Goal: Check status: Check status

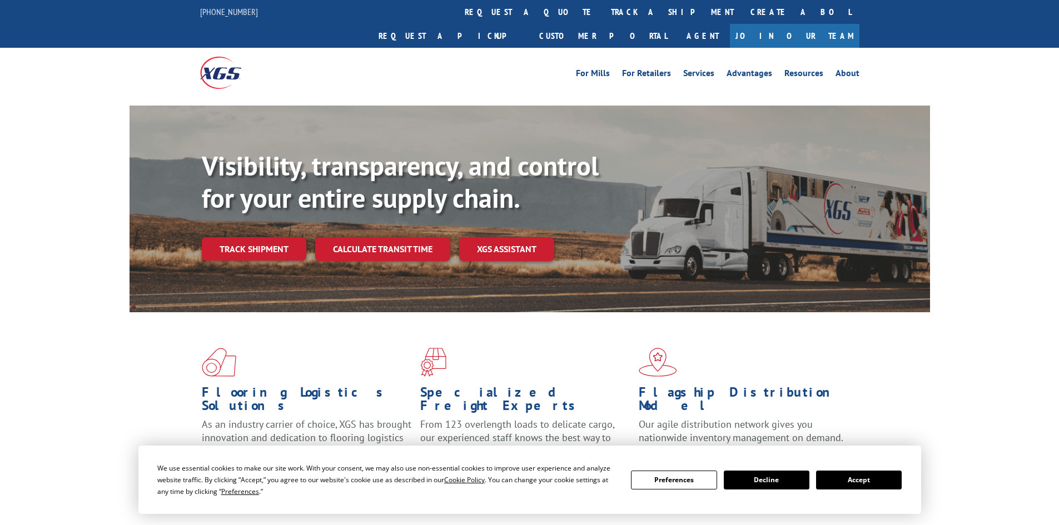
click at [878, 485] on button "Accept" at bounding box center [859, 480] width 86 height 19
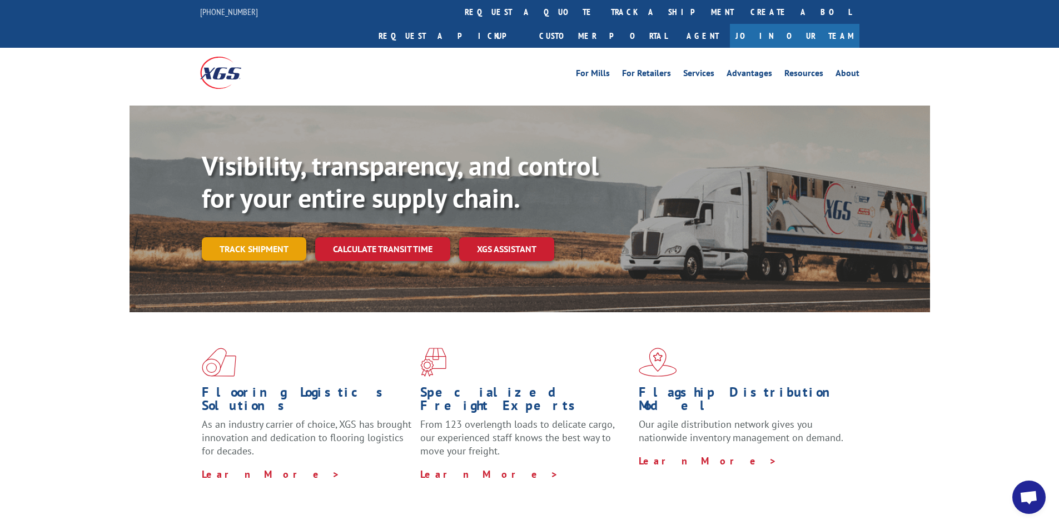
click at [267, 237] on link "Track shipment" at bounding box center [254, 248] width 104 height 23
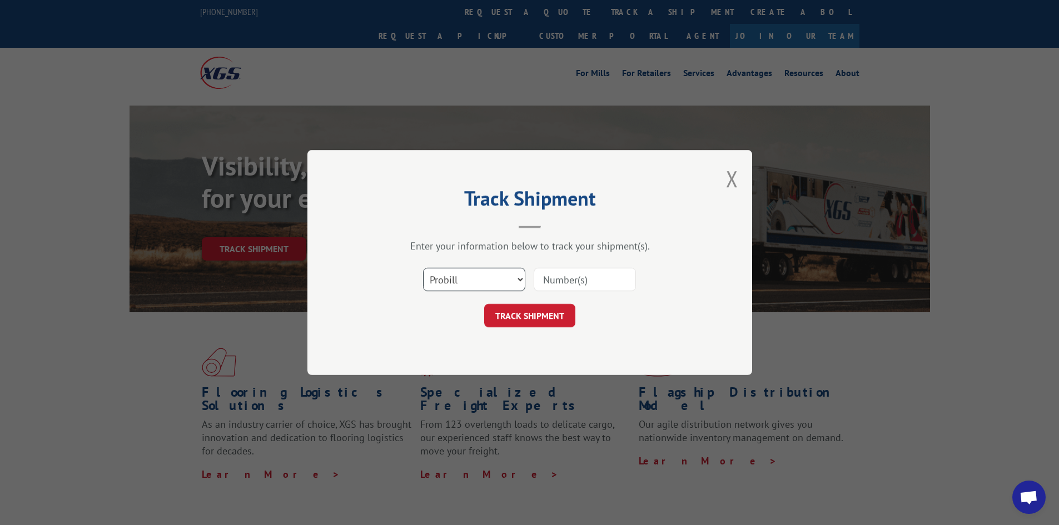
click at [481, 272] on select "Select category... Probill BOL PO" at bounding box center [474, 279] width 102 height 23
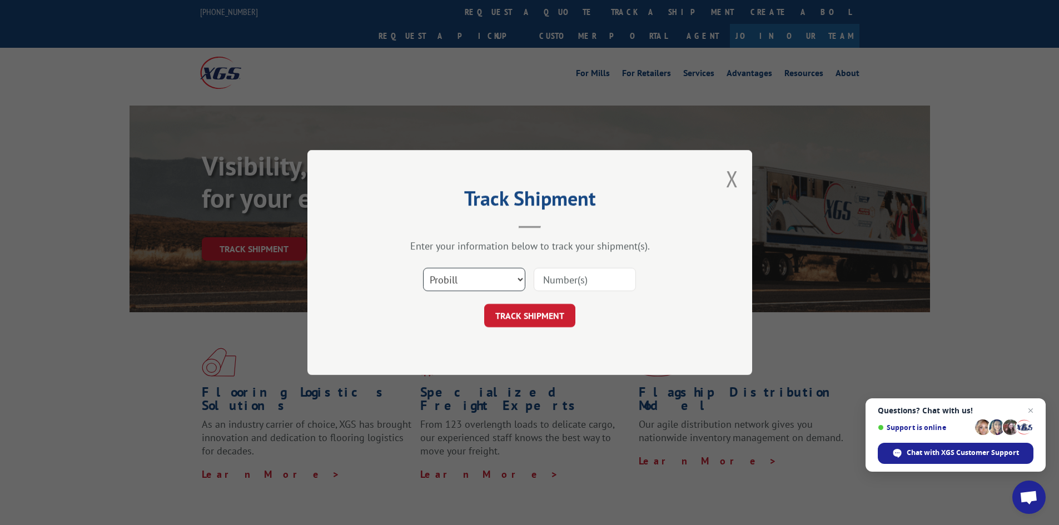
select select "po"
click at [423, 268] on select "Select category... Probill BOL PO" at bounding box center [474, 279] width 102 height 23
click at [579, 278] on input at bounding box center [585, 279] width 102 height 23
paste input "62546355"
type input "62546355"
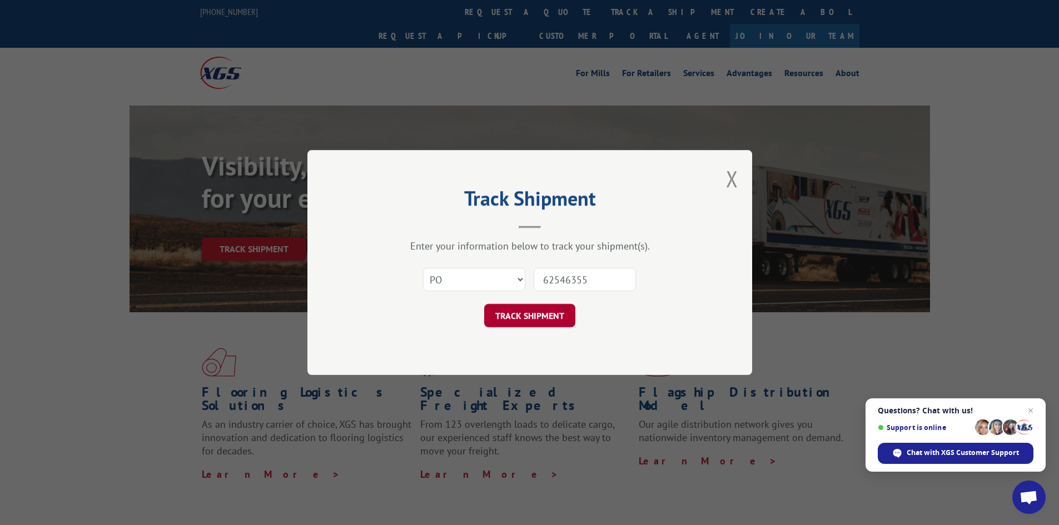
click at [515, 316] on button "TRACK SHIPMENT" at bounding box center [529, 315] width 91 height 23
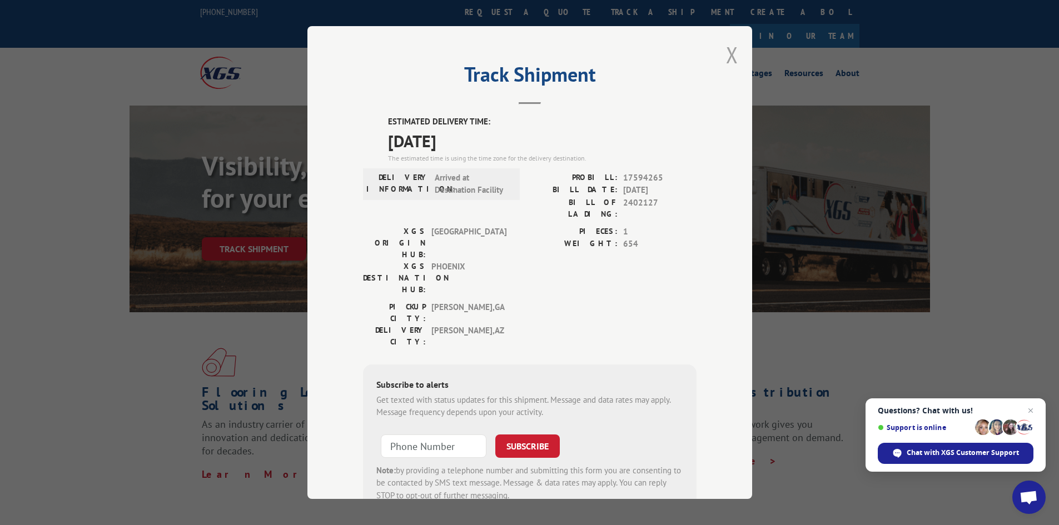
click at [728, 51] on button "Close modal" at bounding box center [732, 54] width 12 height 29
